Goal: Check status: Check status

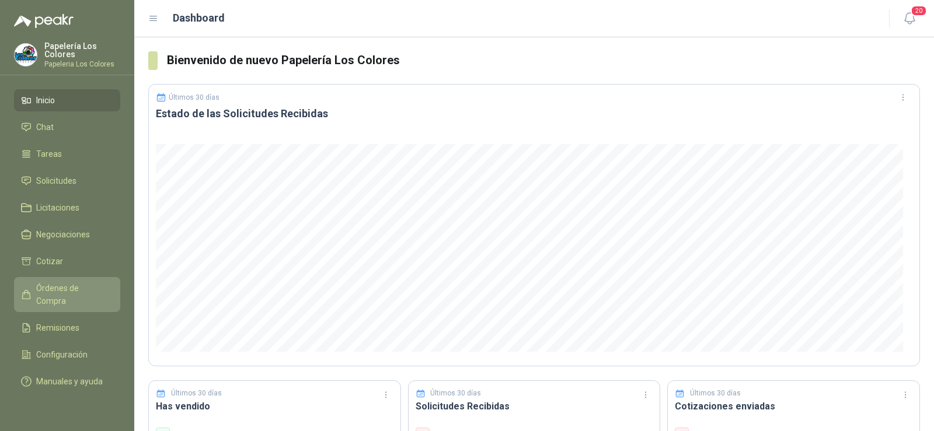
click at [70, 285] on span "Órdenes de Compra" at bounding box center [72, 295] width 73 height 26
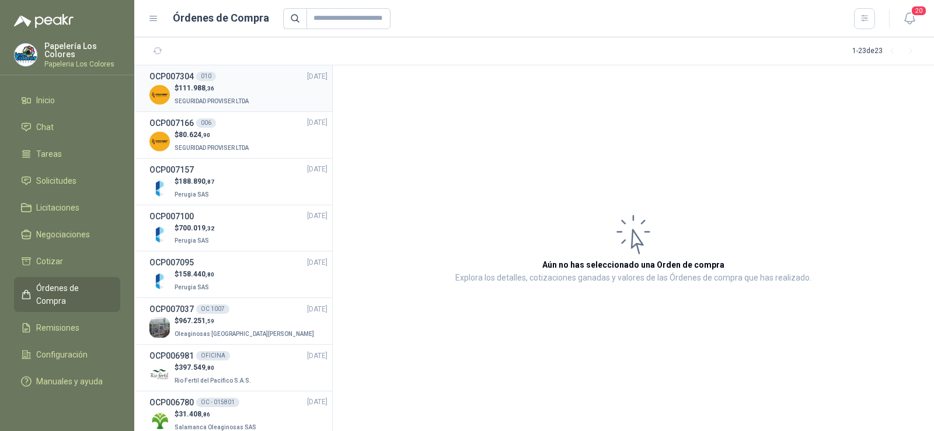
click at [197, 92] on p "$ 111.988 ,36" at bounding box center [212, 88] width 76 height 11
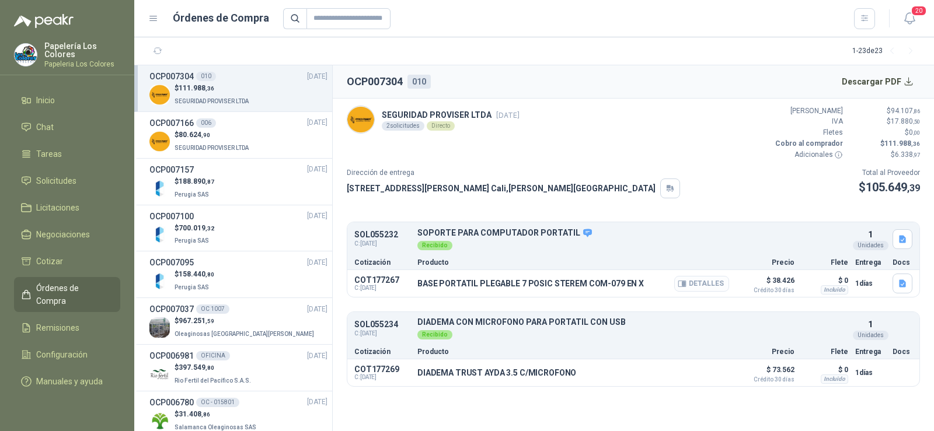
click at [710, 285] on button "Detalles" at bounding box center [701, 284] width 55 height 16
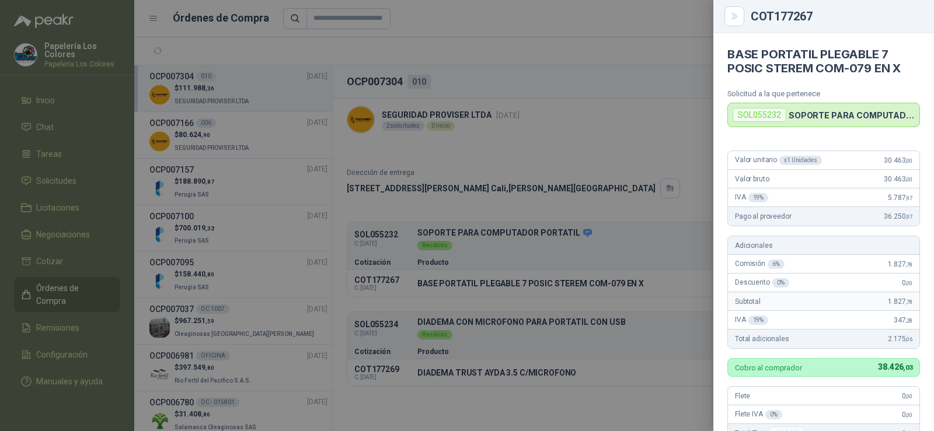
click at [502, 397] on div at bounding box center [467, 215] width 934 height 431
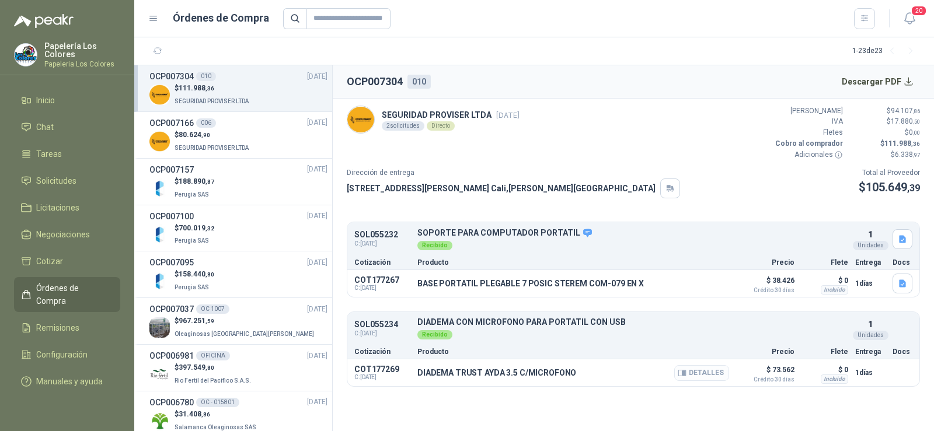
click at [708, 373] on button "Detalles" at bounding box center [701, 373] width 55 height 16
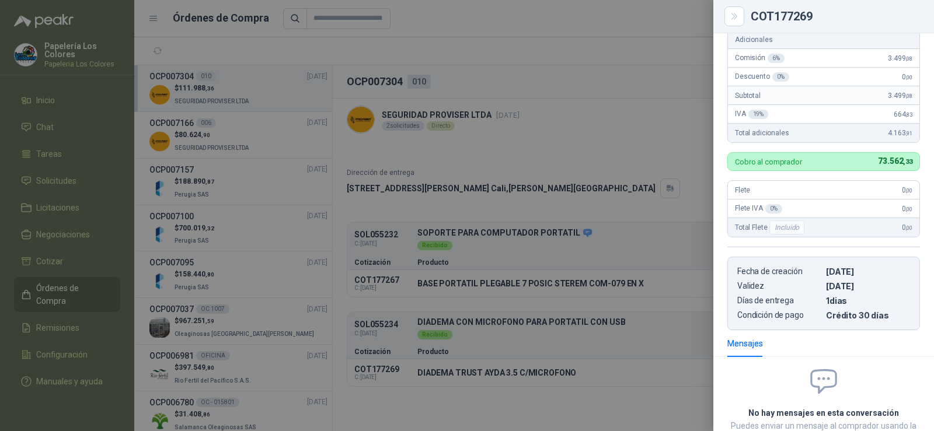
scroll to position [7, 0]
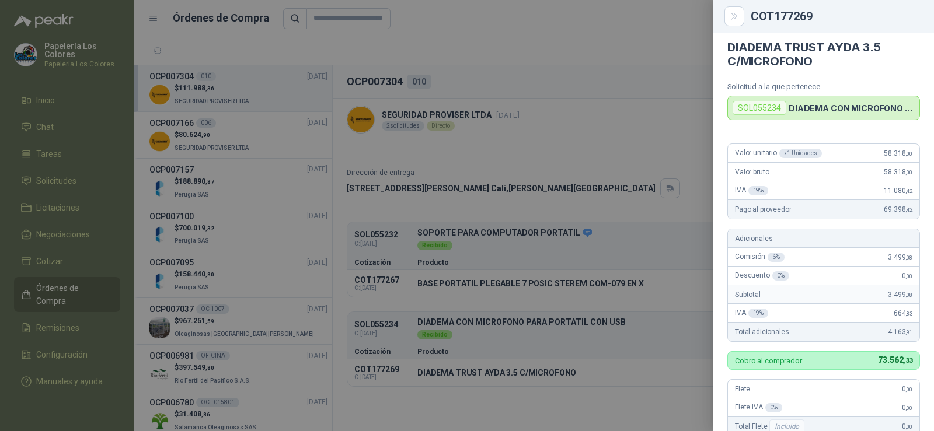
click at [667, 272] on div at bounding box center [467, 215] width 934 height 431
